Goal: Find specific page/section: Find specific page/section

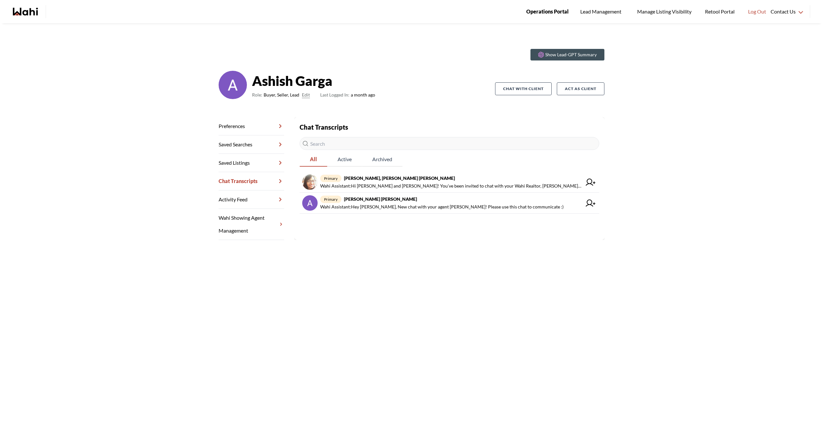
drag, startPoint x: 0, startPoint y: 0, endPoint x: 555, endPoint y: 23, distance: 555.4
click at [555, 23] on link "Operations Portal" at bounding box center [547, 11] width 51 height 23
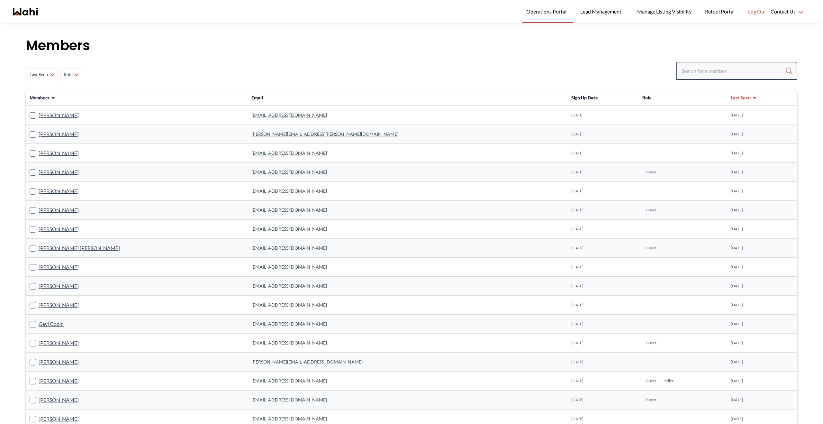
click at [694, 73] on input "Search input" at bounding box center [734, 71] width 104 height 12
paste input "jalahnur27@gmail.com"
type input "jalahnur27@gmail.com"
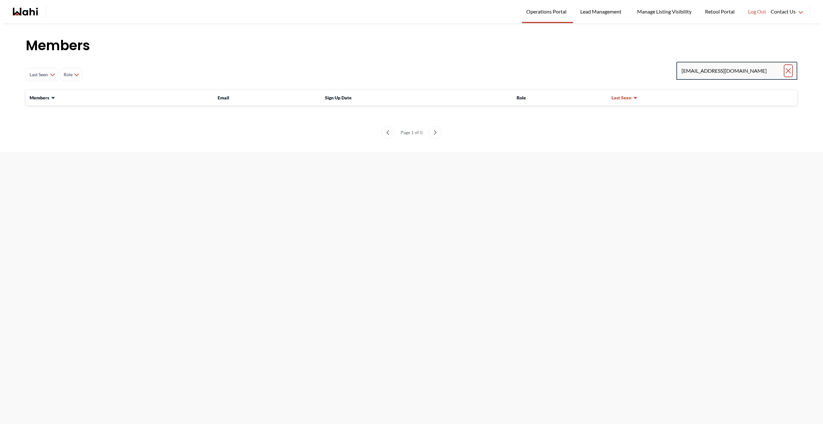
click at [785, 69] on icon "Clear search" at bounding box center [789, 71] width 8 height 8
click at [754, 70] on input "Search input" at bounding box center [734, 71] width 104 height 12
paste input "habbz625@gmail.com"
type input "habbz625@gmail.com"
